Goal: Book appointment/travel/reservation

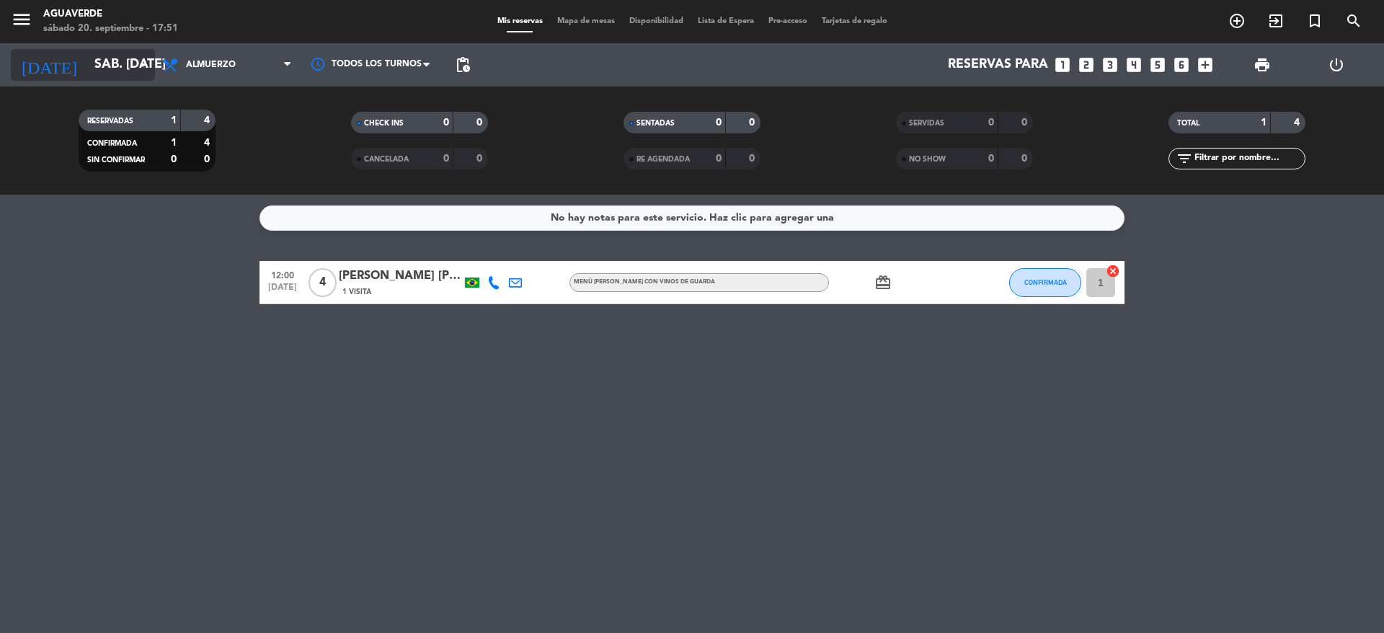
click at [100, 66] on input "sáb. [DATE]" at bounding box center [170, 64] width 167 height 29
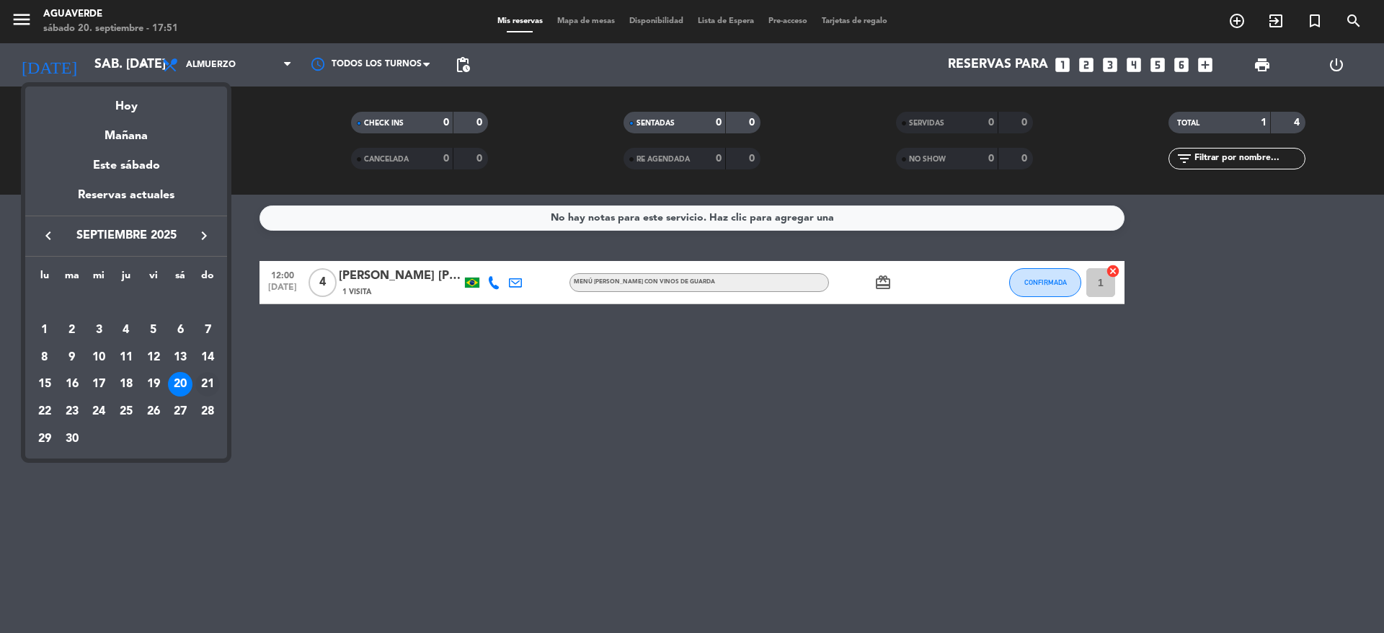
click at [209, 386] on div "21" at bounding box center [207, 384] width 25 height 25
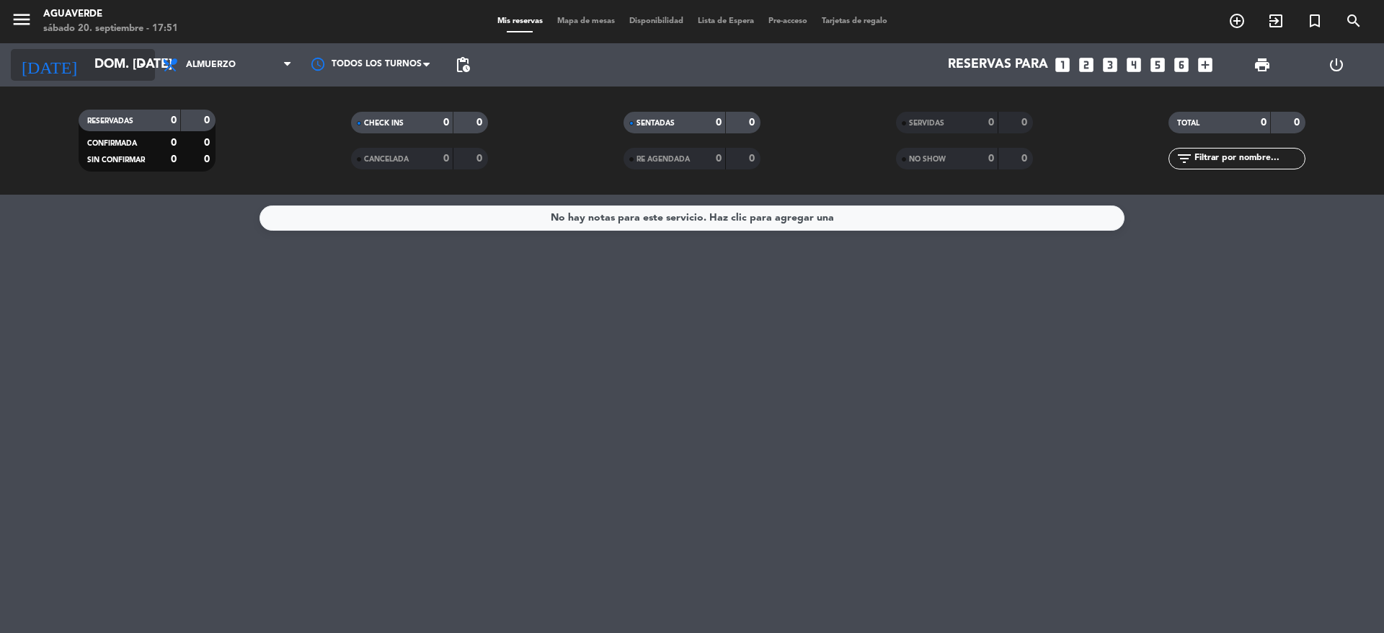
click at [138, 64] on icon "arrow_drop_down" at bounding box center [142, 64] width 17 height 17
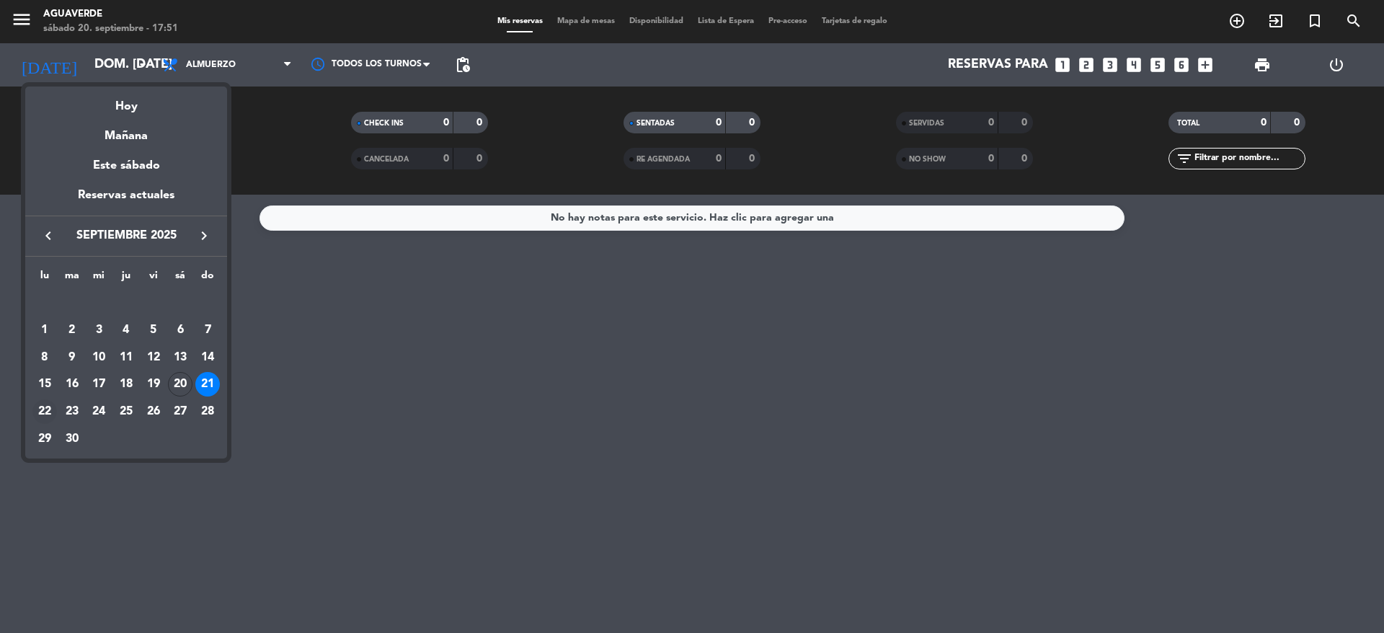
click at [48, 410] on div "22" at bounding box center [44, 411] width 25 height 25
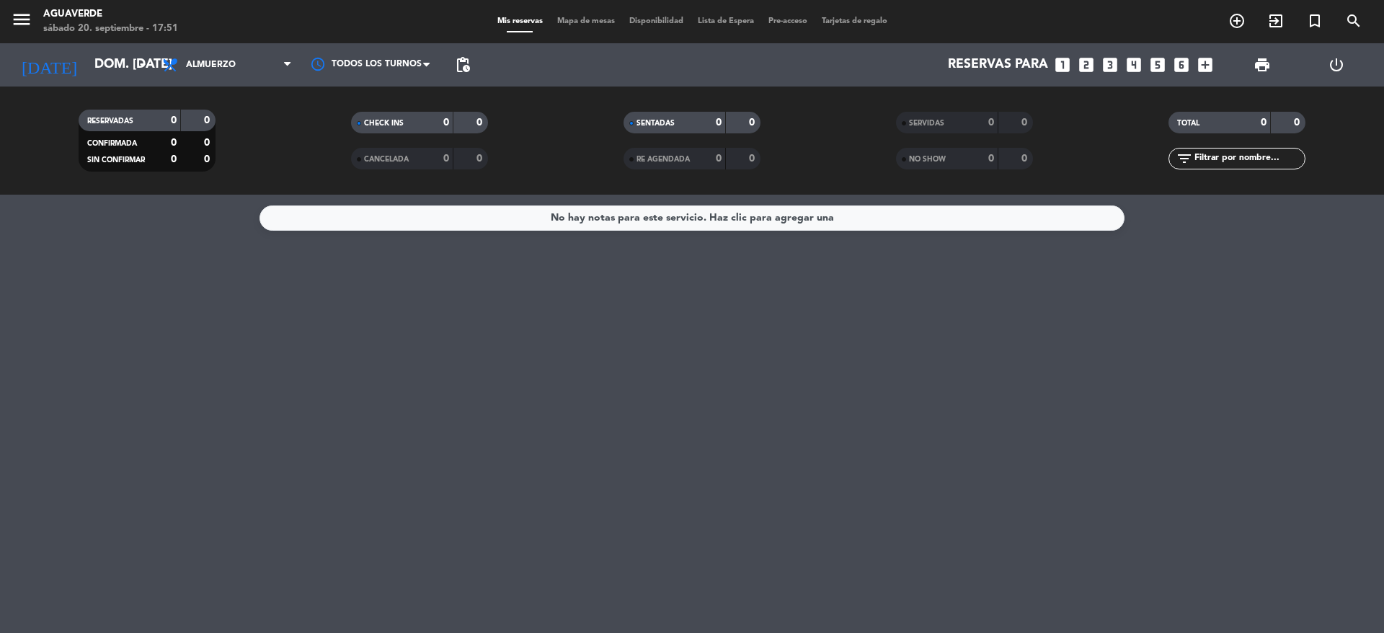
type input "lun. [DATE]"
click at [467, 67] on span "pending_actions" at bounding box center [462, 64] width 17 height 17
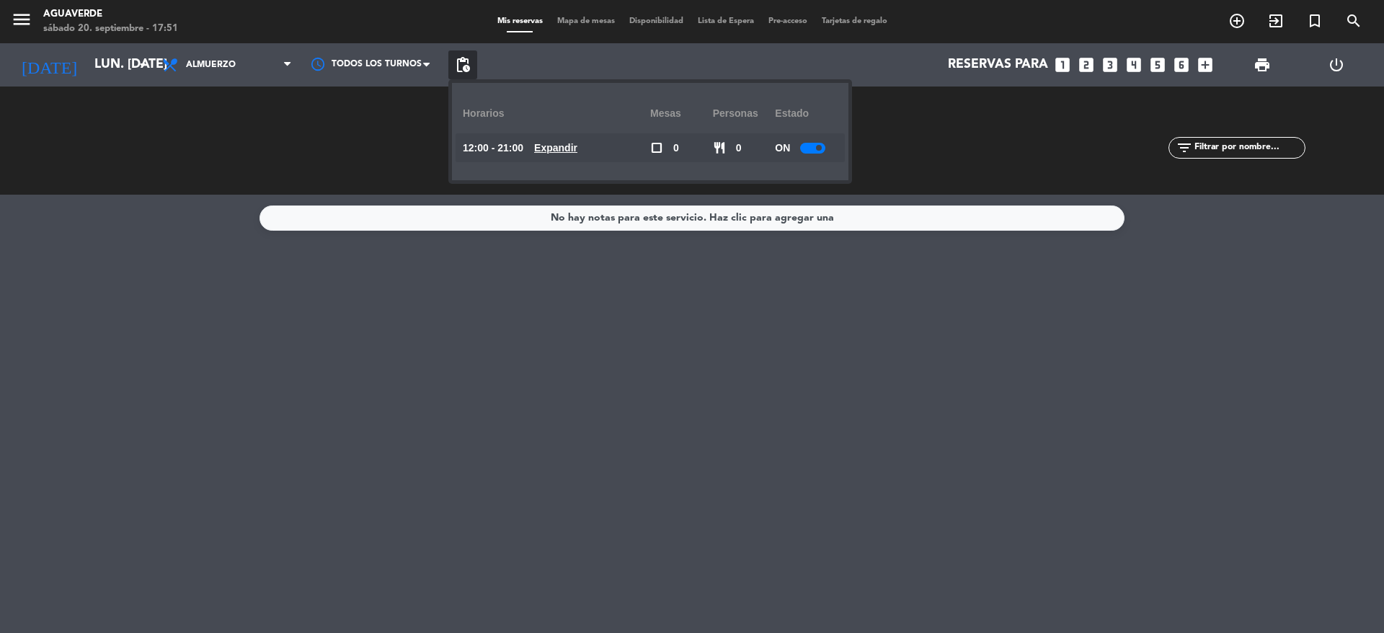
click at [577, 150] on u "Expandir" at bounding box center [555, 148] width 43 height 12
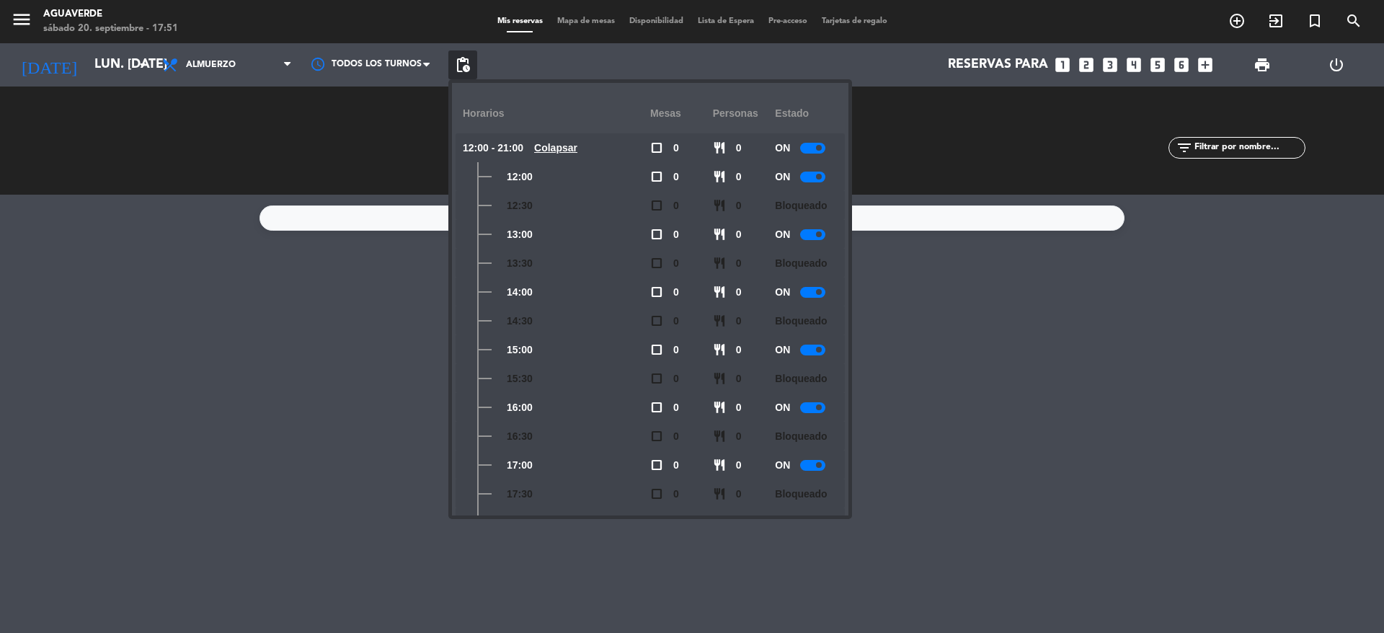
click at [846, 430] on div "close Horarios Mesas personas Estado 12:00 - 21:00 Colapsar check_box_outline_b…" at bounding box center [650, 299] width 396 height 432
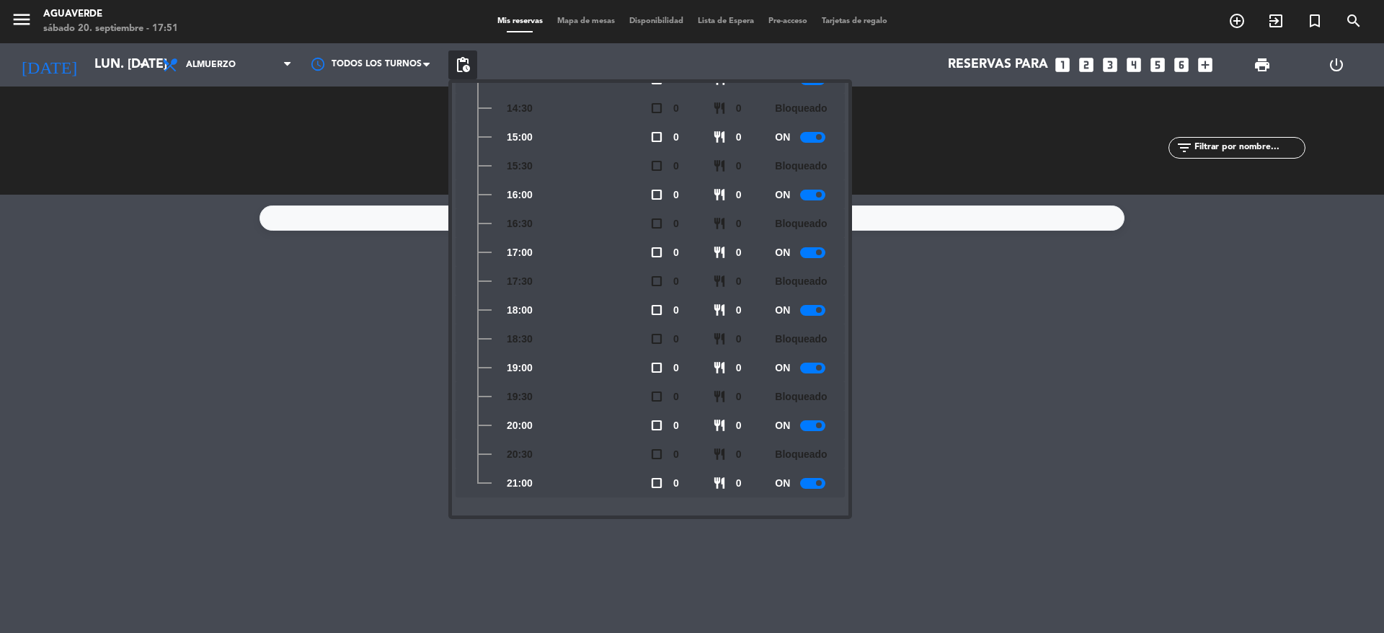
click at [814, 365] on div at bounding box center [812, 368] width 25 height 11
click at [814, 427] on div at bounding box center [812, 425] width 25 height 11
click at [814, 478] on div at bounding box center [812, 483] width 25 height 11
click at [809, 305] on div at bounding box center [812, 310] width 25 height 11
click at [911, 335] on div "No hay notas para este servicio. Haz clic para agregar una" at bounding box center [692, 414] width 1384 height 438
